Goal: Task Accomplishment & Management: Manage account settings

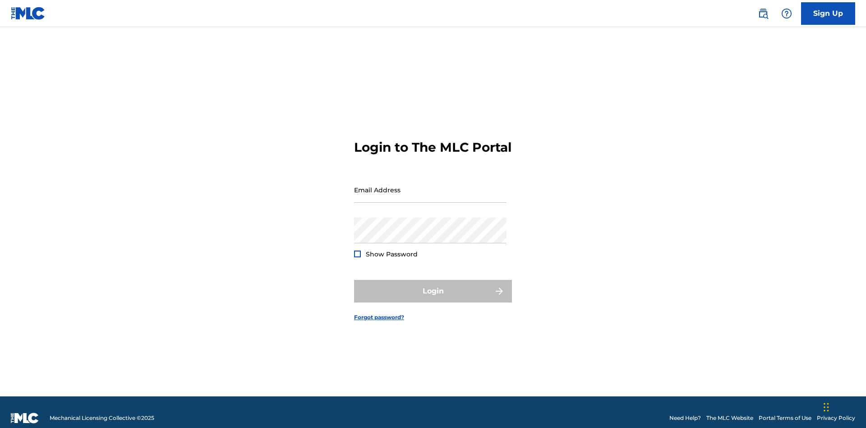
scroll to position [12, 0]
click at [430, 185] on input "Email Address" at bounding box center [430, 190] width 152 height 26
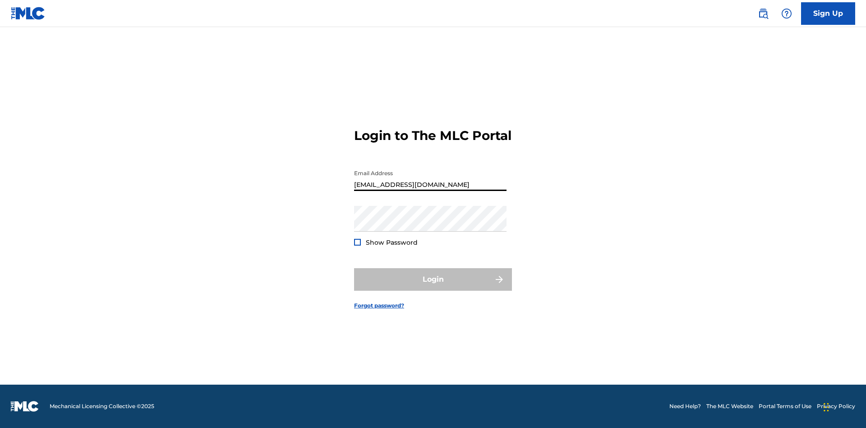
type input "Duke.McTesterson@gmail.com"
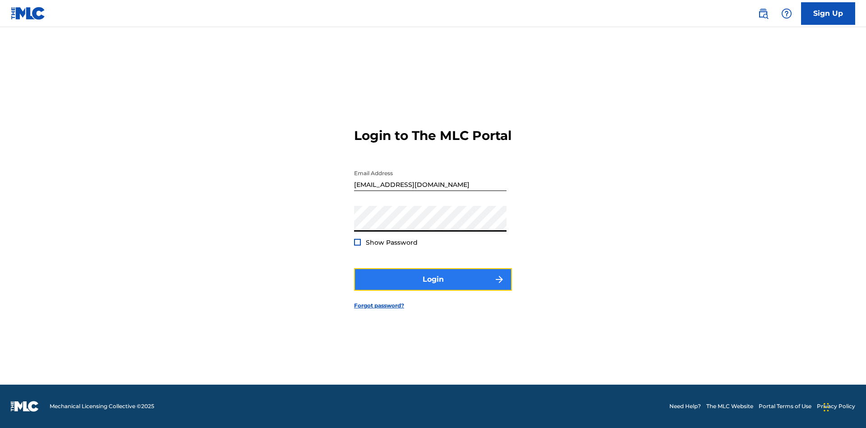
click at [433, 287] on button "Login" at bounding box center [433, 279] width 158 height 23
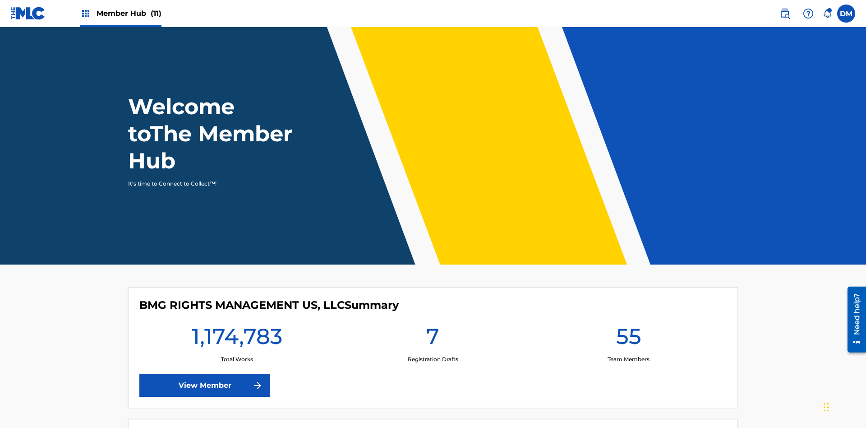
scroll to position [39, 0]
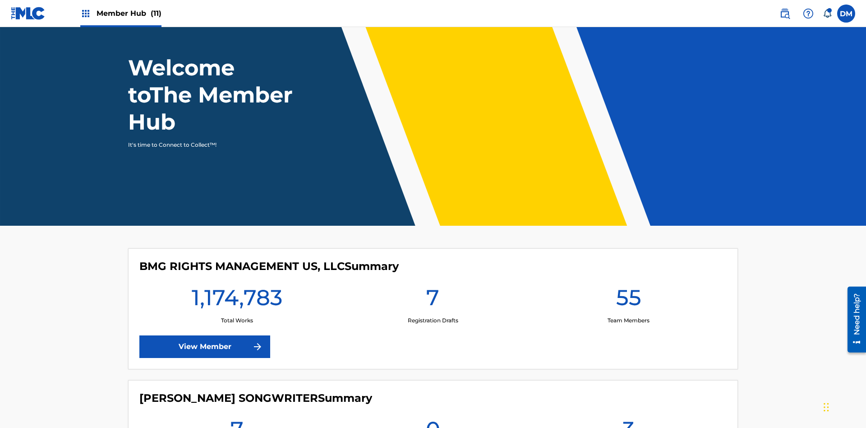
click at [120, 13] on span "Member Hub (11)" at bounding box center [129, 13] width 65 height 10
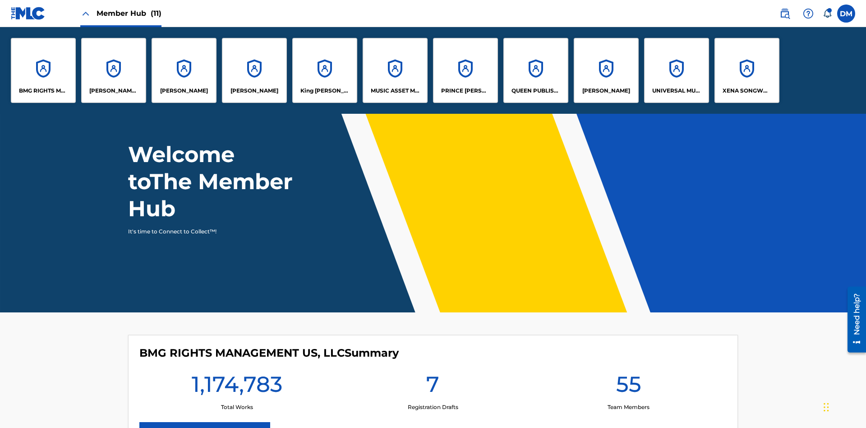
scroll to position [0, 0]
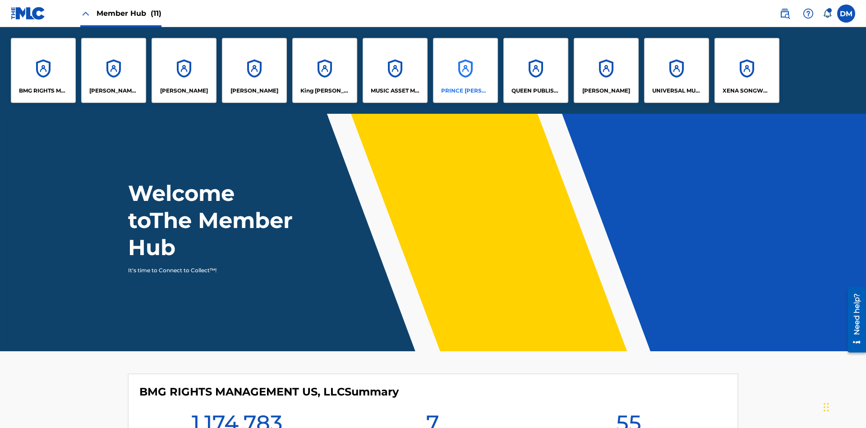
click at [465, 91] on p "PRINCE MCTESTERSON" at bounding box center [465, 91] width 49 height 8
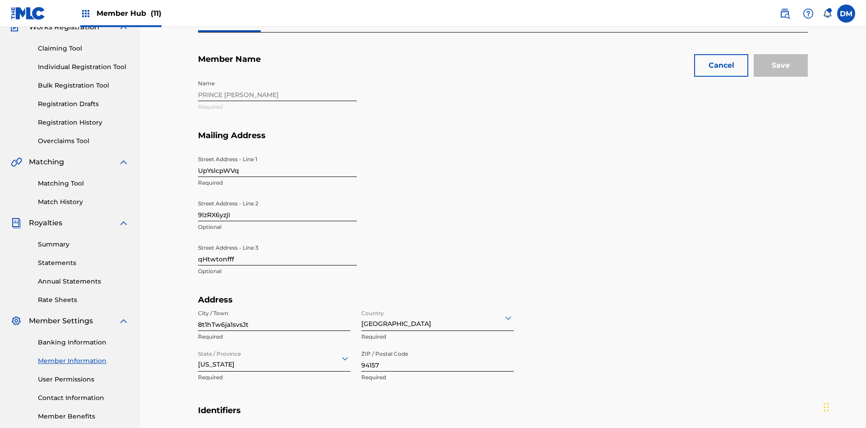
scroll to position [84, 0]
click at [277, 151] on input "UpYslcpWVq" at bounding box center [277, 164] width 159 height 26
type input "kz7Ep2rT6q"
click at [277, 195] on input "9lzRX6yzjI" at bounding box center [277, 208] width 159 height 26
type input "H8xwSt5dfJ"
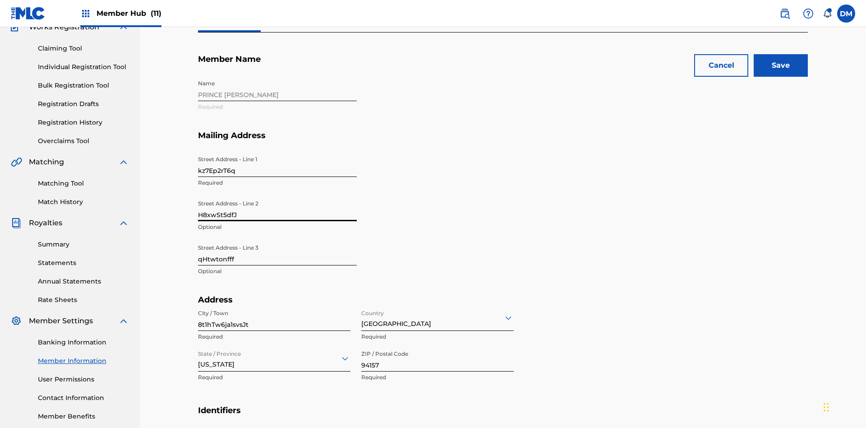
click at [277, 239] on input "qHtwtonfff" at bounding box center [277, 252] width 159 height 26
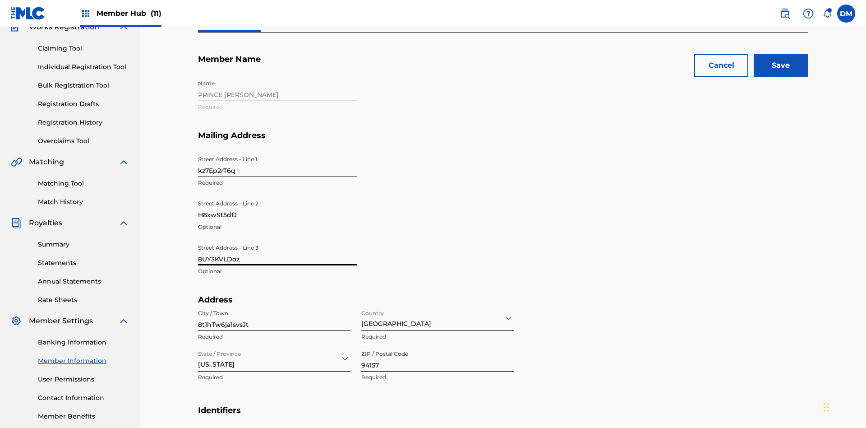
type input "8UY3KVLDoz"
click at [274, 305] on input "8t1hTw6ja1svsJt" at bounding box center [274, 318] width 152 height 26
type input "bE6HhQnGm5XjfLG"
click at [362, 313] on input "Country" at bounding box center [362, 317] width 2 height 9
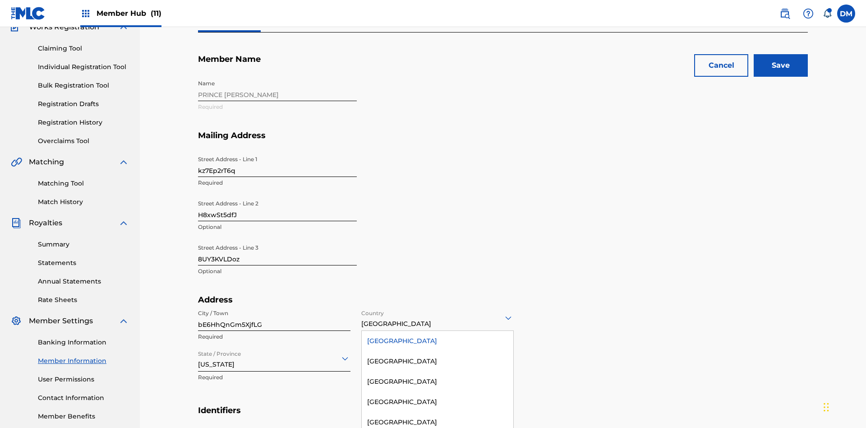
click at [437, 331] on div "[GEOGRAPHIC_DATA]" at bounding box center [438, 341] width 152 height 20
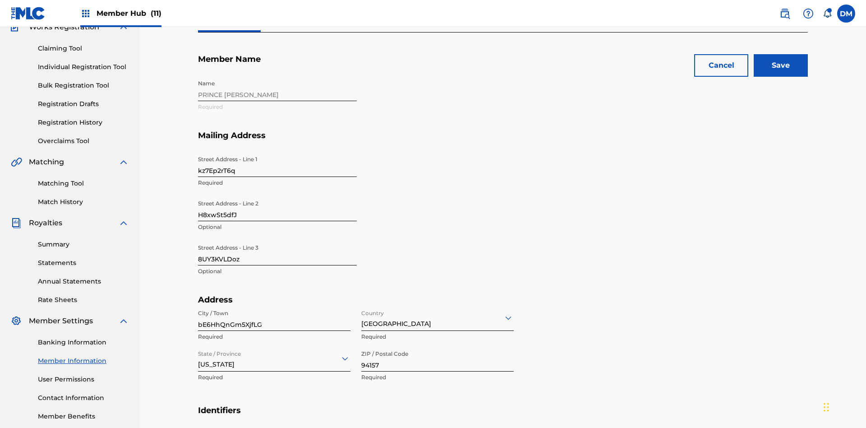
click at [198, 353] on input "State / Province" at bounding box center [199, 357] width 2 height 9
click at [437, 345] on input "94157" at bounding box center [437, 358] width 152 height 26
type input "97318"
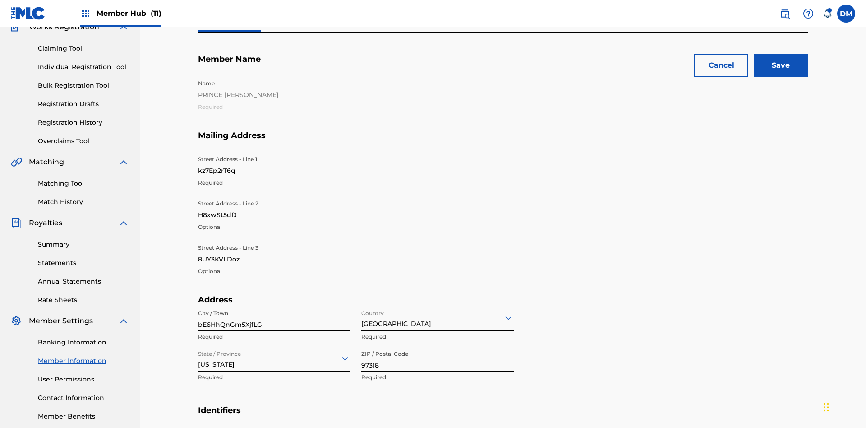
type input "5356213841785132"
type input "415"
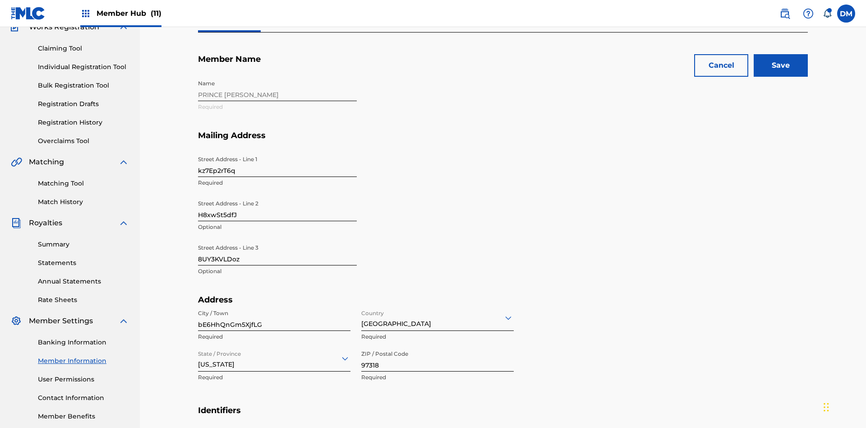
type input "7792543"
type input "[EMAIL_ADDRESS][DOMAIN_NAME]"
